Goal: Task Accomplishment & Management: Manage account settings

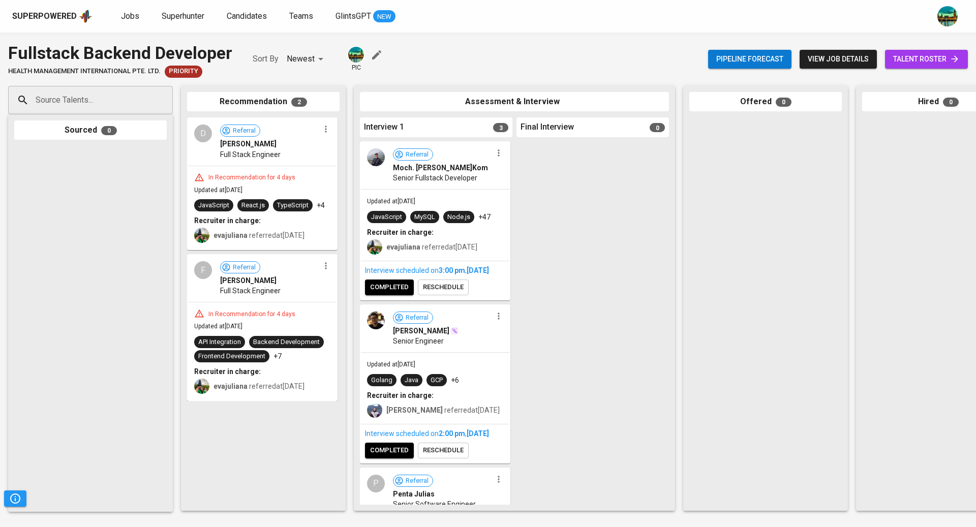
click at [130, 99] on input "Source Talents..." at bounding box center [86, 99] width 107 height 19
paste input "[EMAIL_ADDRESS][DOMAIN_NAME]"
type input "[EMAIL_ADDRESS][DOMAIN_NAME]"
click at [101, 136] on span "[EMAIL_ADDRESS][DOMAIN_NAME]" at bounding box center [90, 139] width 96 height 10
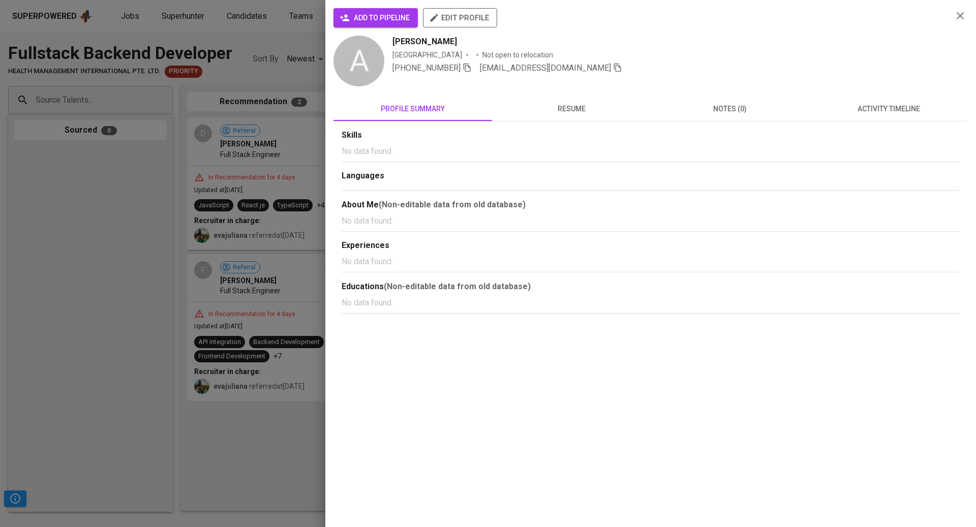
click at [893, 108] on span "activity timeline" at bounding box center [888, 109] width 146 height 13
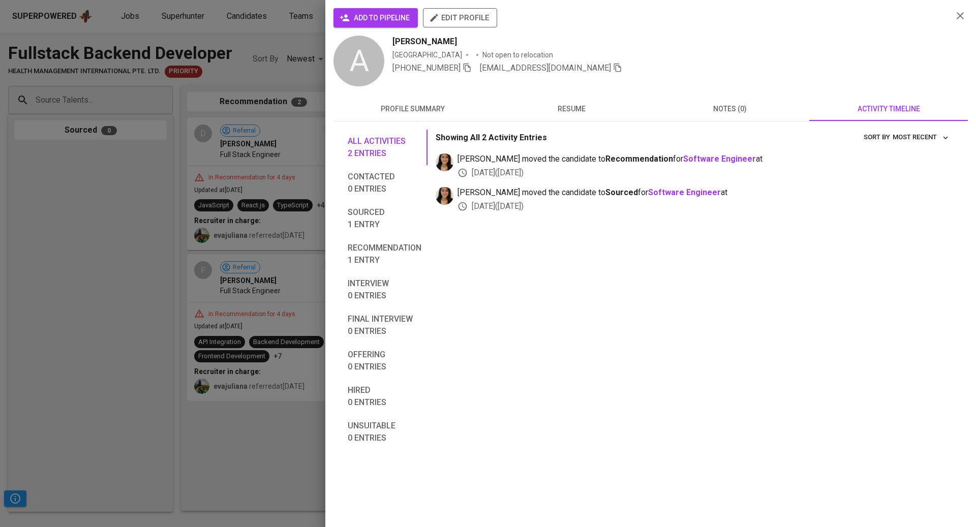
click at [724, 108] on span "notes (0)" at bounding box center [730, 109] width 146 height 13
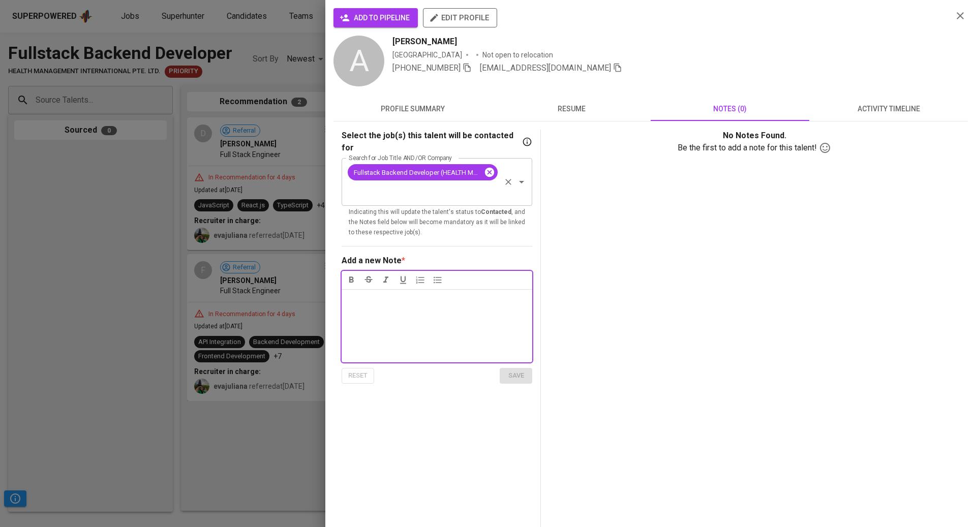
click at [493, 168] on icon at bounding box center [489, 172] width 9 height 9
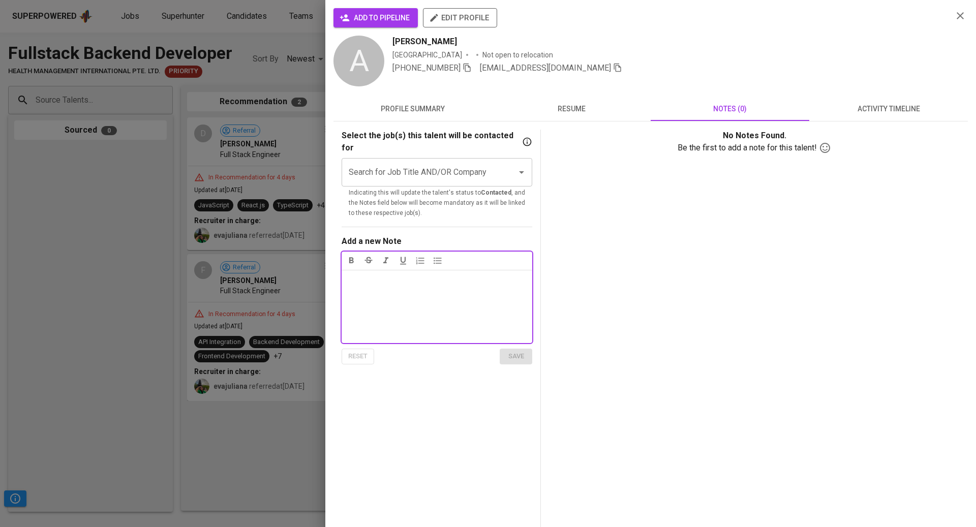
click at [490, 163] on input "Search for Job Title AND/OR Company" at bounding box center [422, 172] width 153 height 19
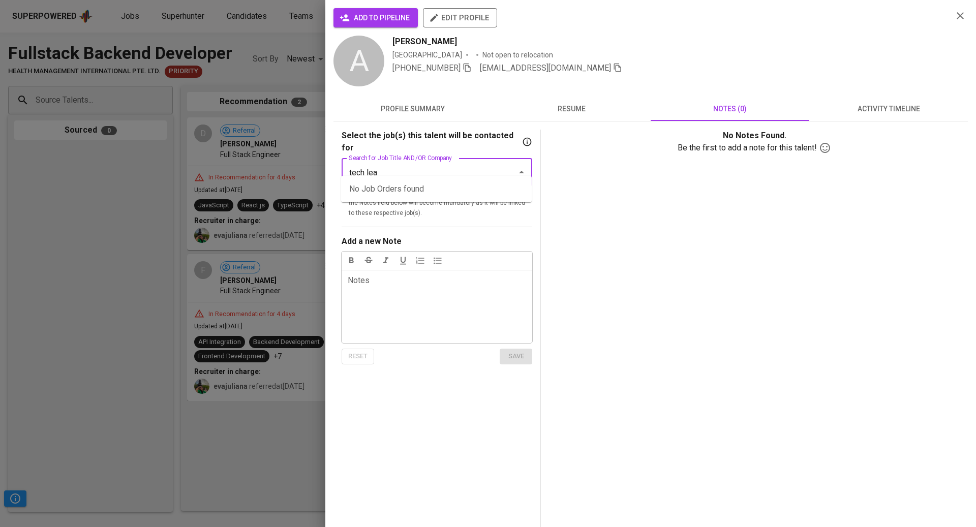
type input "tech lead"
click at [457, 192] on li "Tech Lead / Engineering Manager (HEALTH MANAGEMENT INTERNATIONAL PTE. LTD.)" at bounding box center [436, 195] width 191 height 30
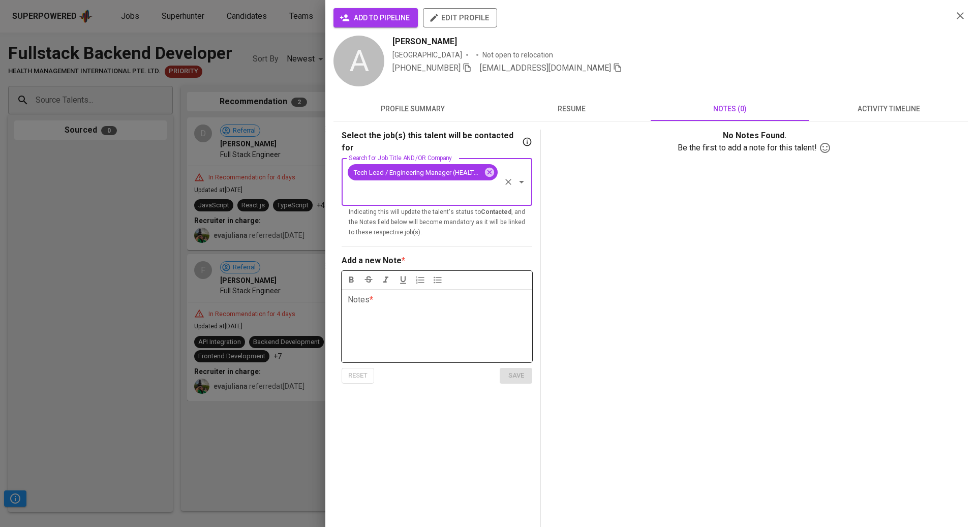
click at [443, 294] on p "Notes * ﻿" at bounding box center [437, 300] width 178 height 12
click at [523, 370] on span "save" at bounding box center [516, 376] width 22 height 12
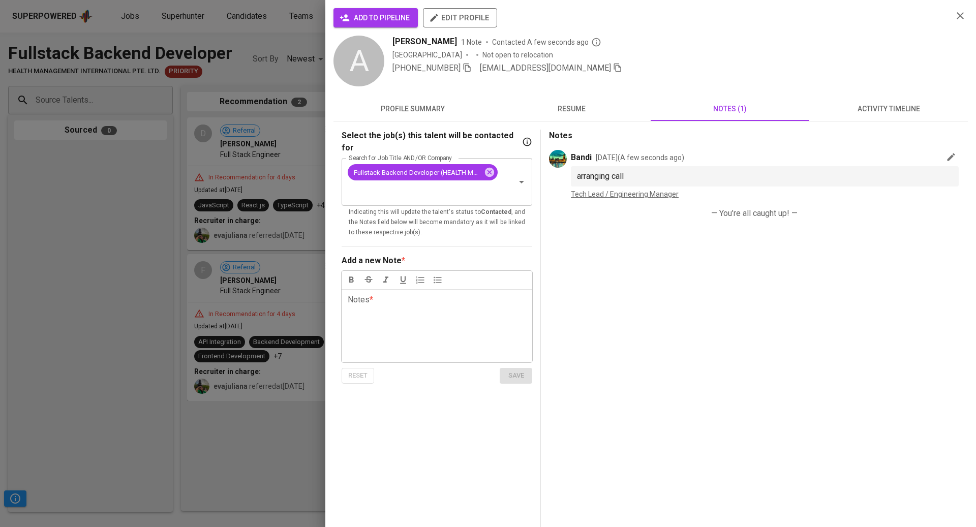
click at [113, 272] on div at bounding box center [488, 263] width 976 height 527
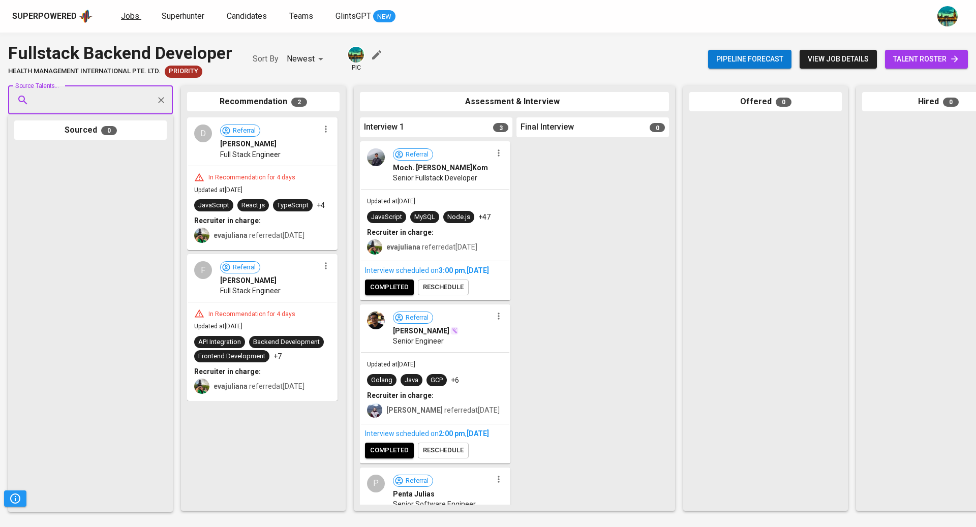
click at [132, 14] on span "Jobs" at bounding box center [130, 16] width 18 height 10
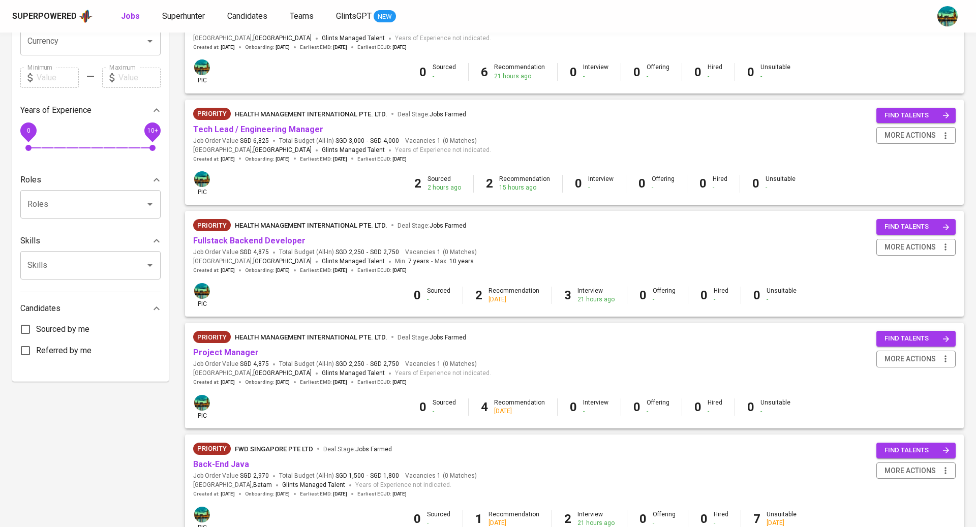
scroll to position [263, 0]
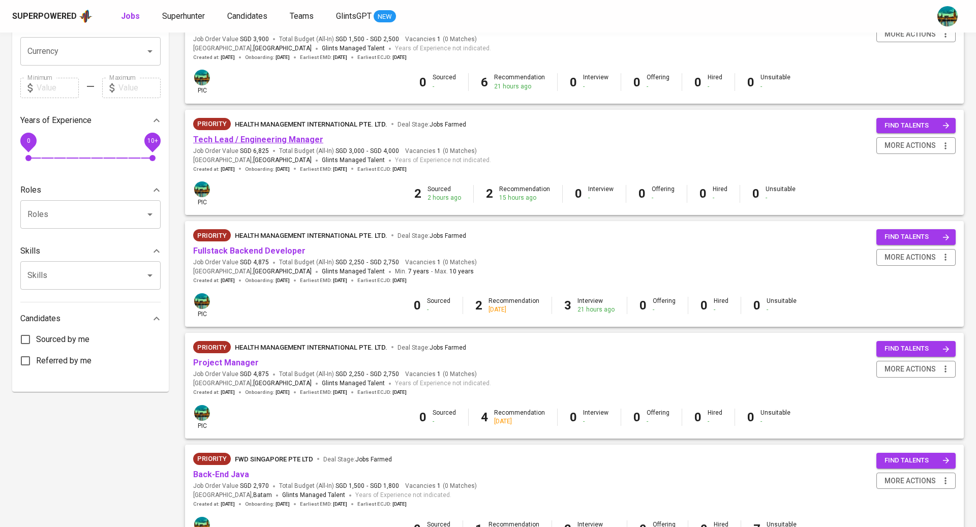
click at [273, 139] on link "Tech Lead / Engineering Manager" at bounding box center [258, 140] width 130 height 10
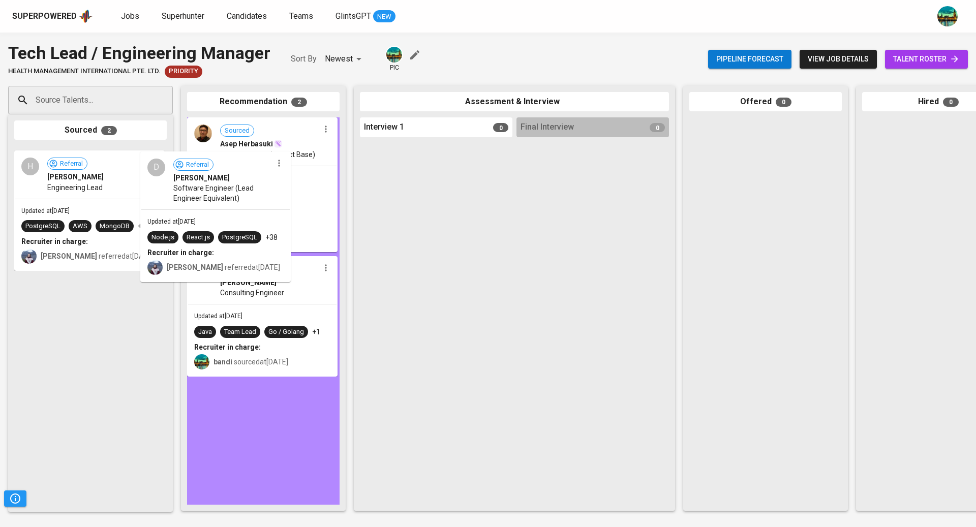
drag, startPoint x: 129, startPoint y: 180, endPoint x: 336, endPoint y: 185, distance: 207.4
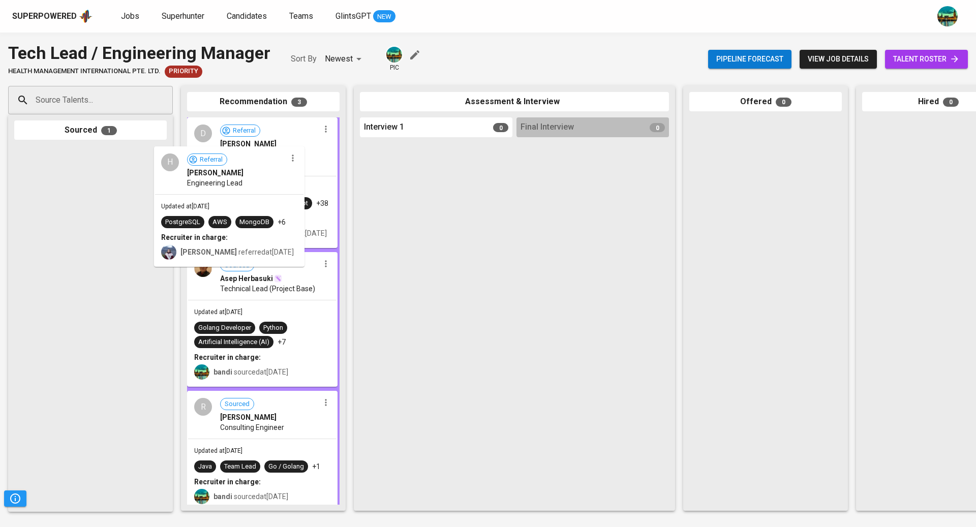
drag, startPoint x: 144, startPoint y: 184, endPoint x: 322, endPoint y: 186, distance: 177.9
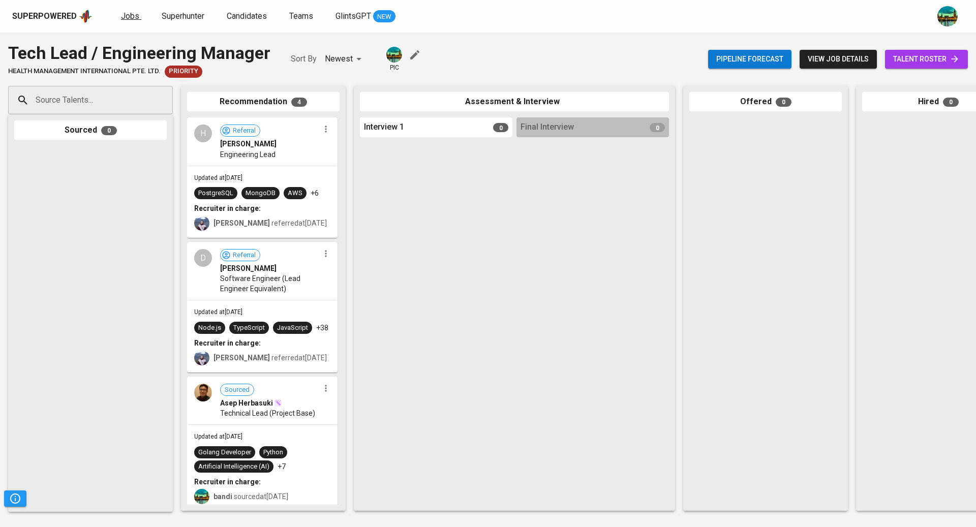
click at [136, 18] on span "Jobs" at bounding box center [130, 16] width 18 height 10
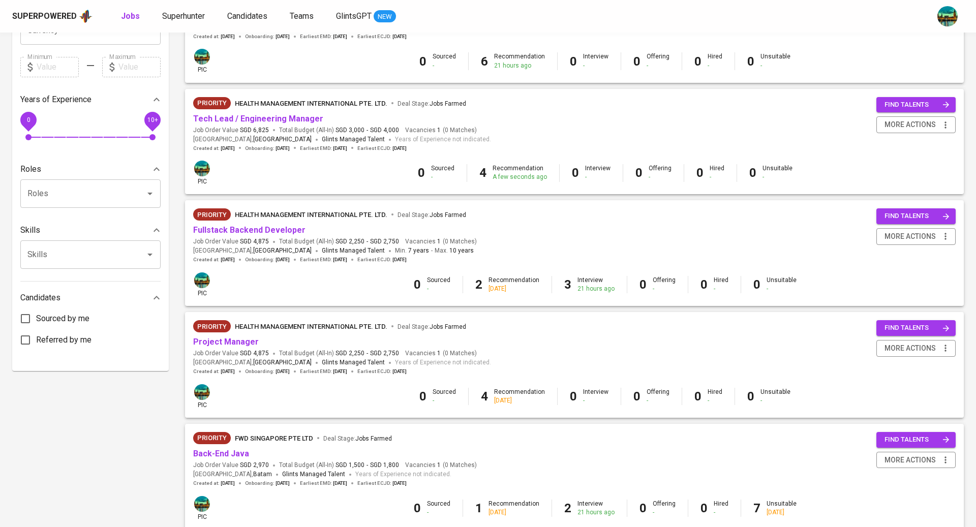
scroll to position [356, 0]
